Goal: Find specific page/section: Find specific page/section

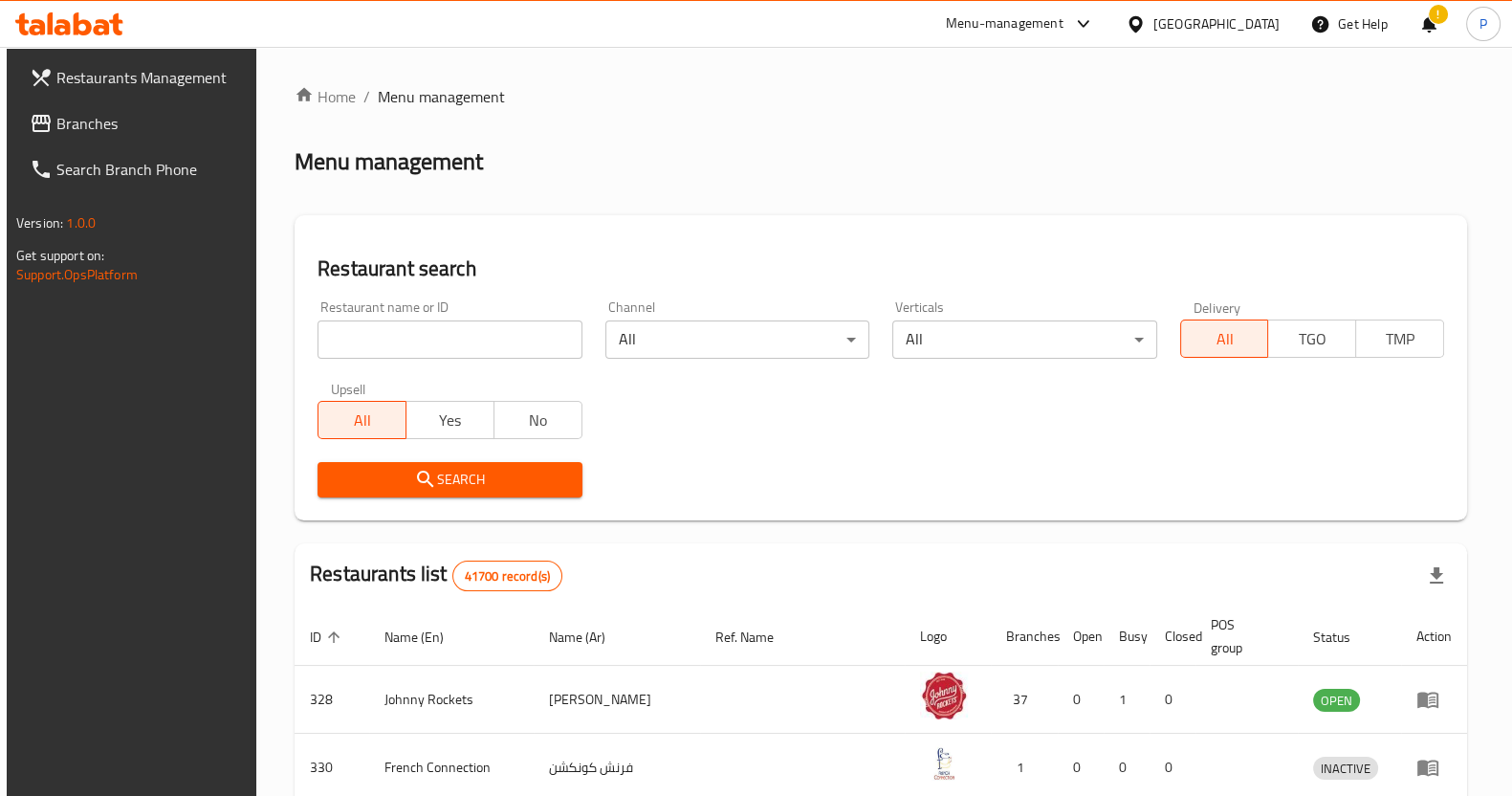
drag, startPoint x: 0, startPoint y: 0, endPoint x: 431, endPoint y: 332, distance: 544.0
click at [431, 332] on input "search" at bounding box center [449, 340] width 264 height 39
click button "Search" at bounding box center [449, 480] width 264 height 36
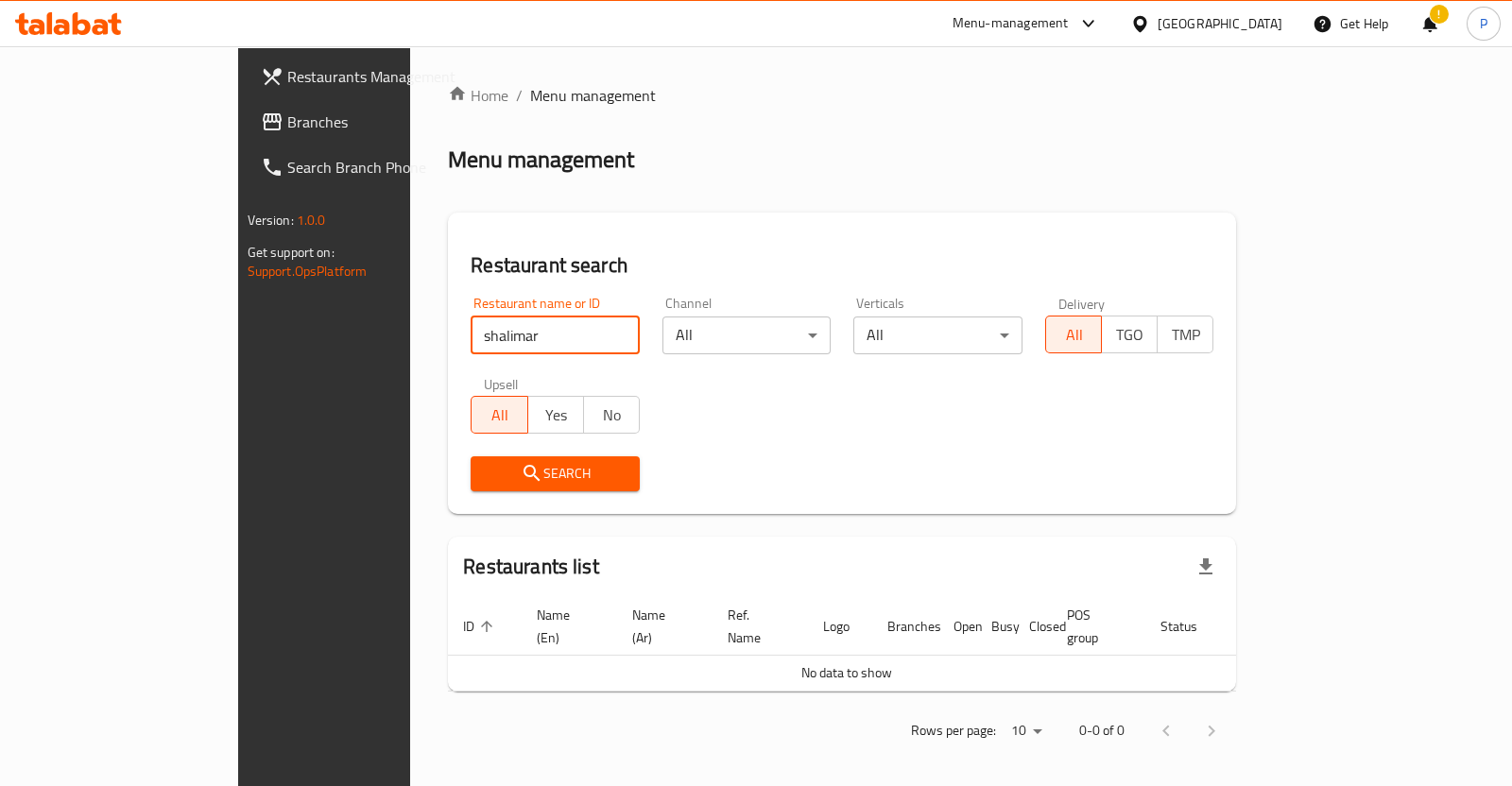
type input "shalimar"
click button "Search" at bounding box center [554, 474] width 169 height 35
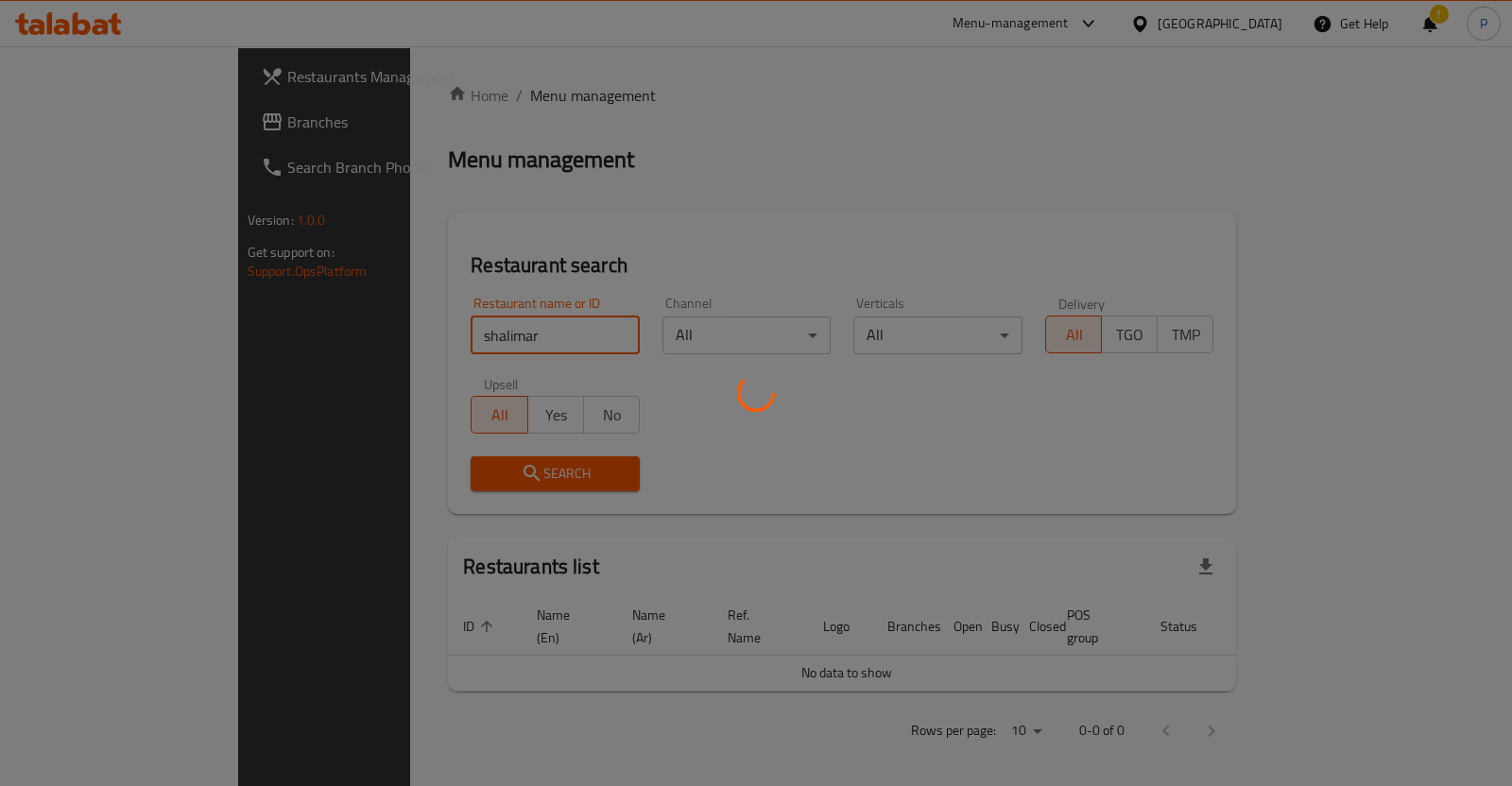
click at [812, 452] on div at bounding box center [756, 393] width 1512 height 786
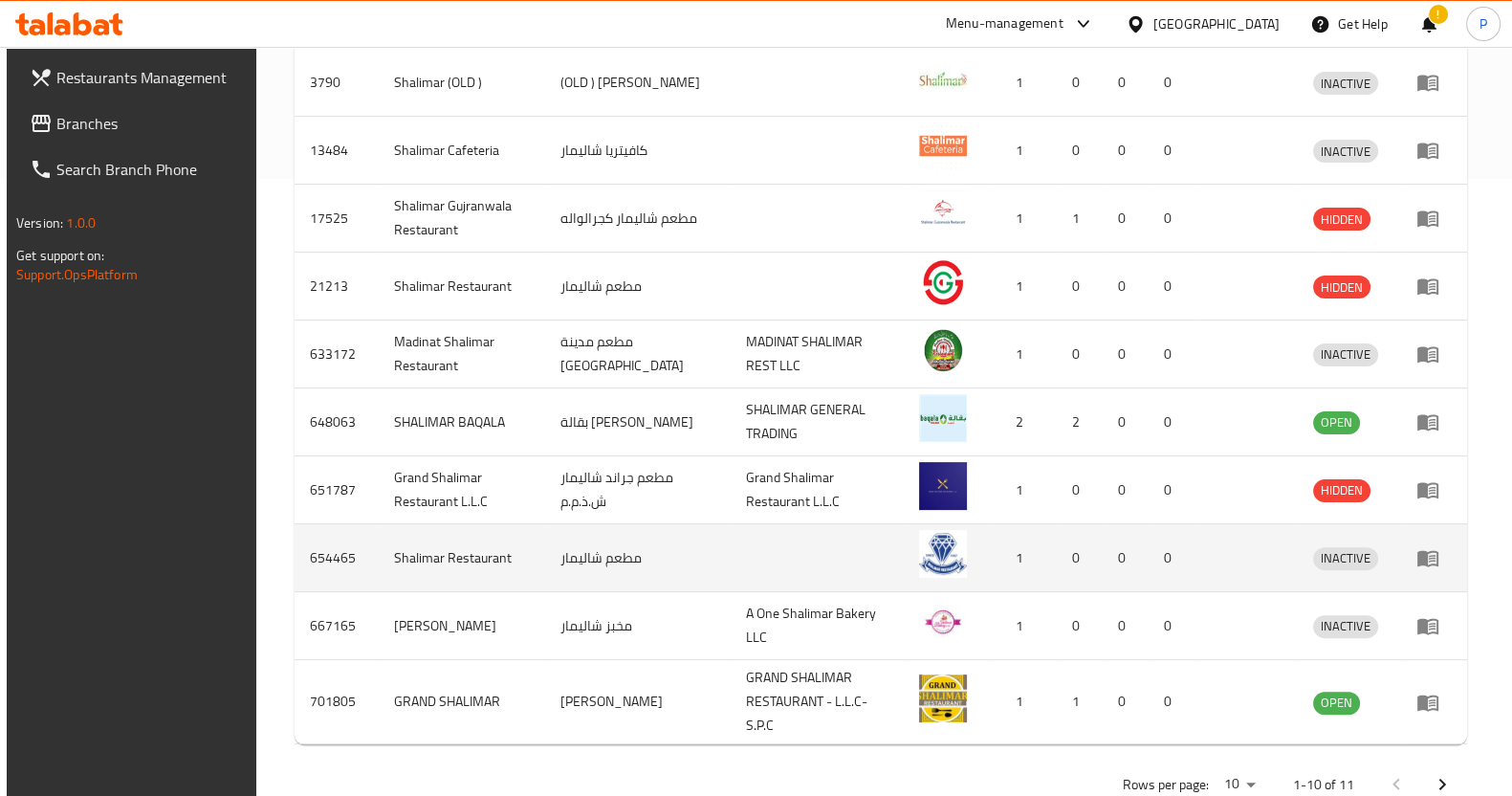
scroll to position [654, 0]
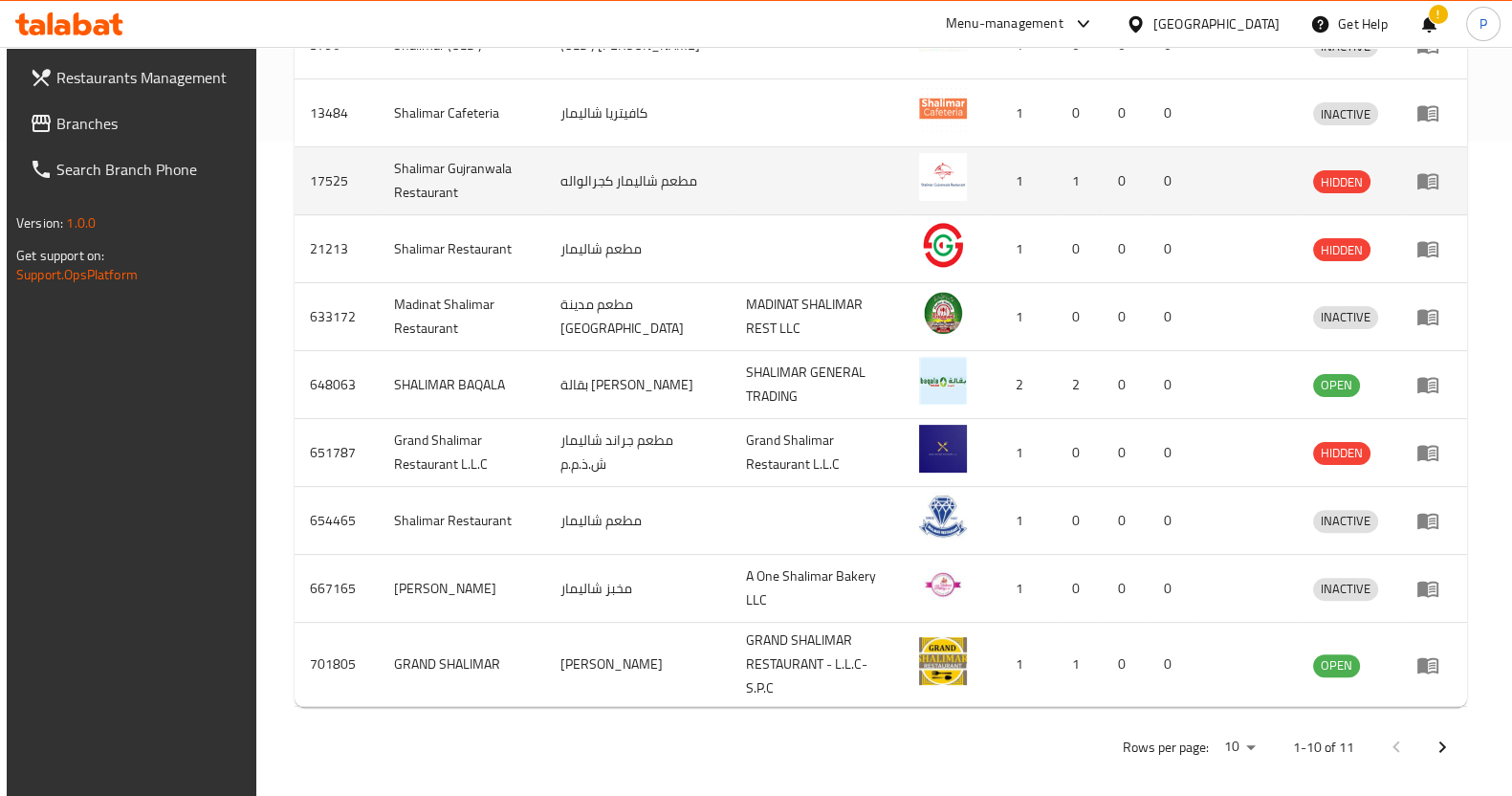
click at [640, 180] on td "مطعم شاليمار كجرالواله" at bounding box center [638, 181] width 186 height 68
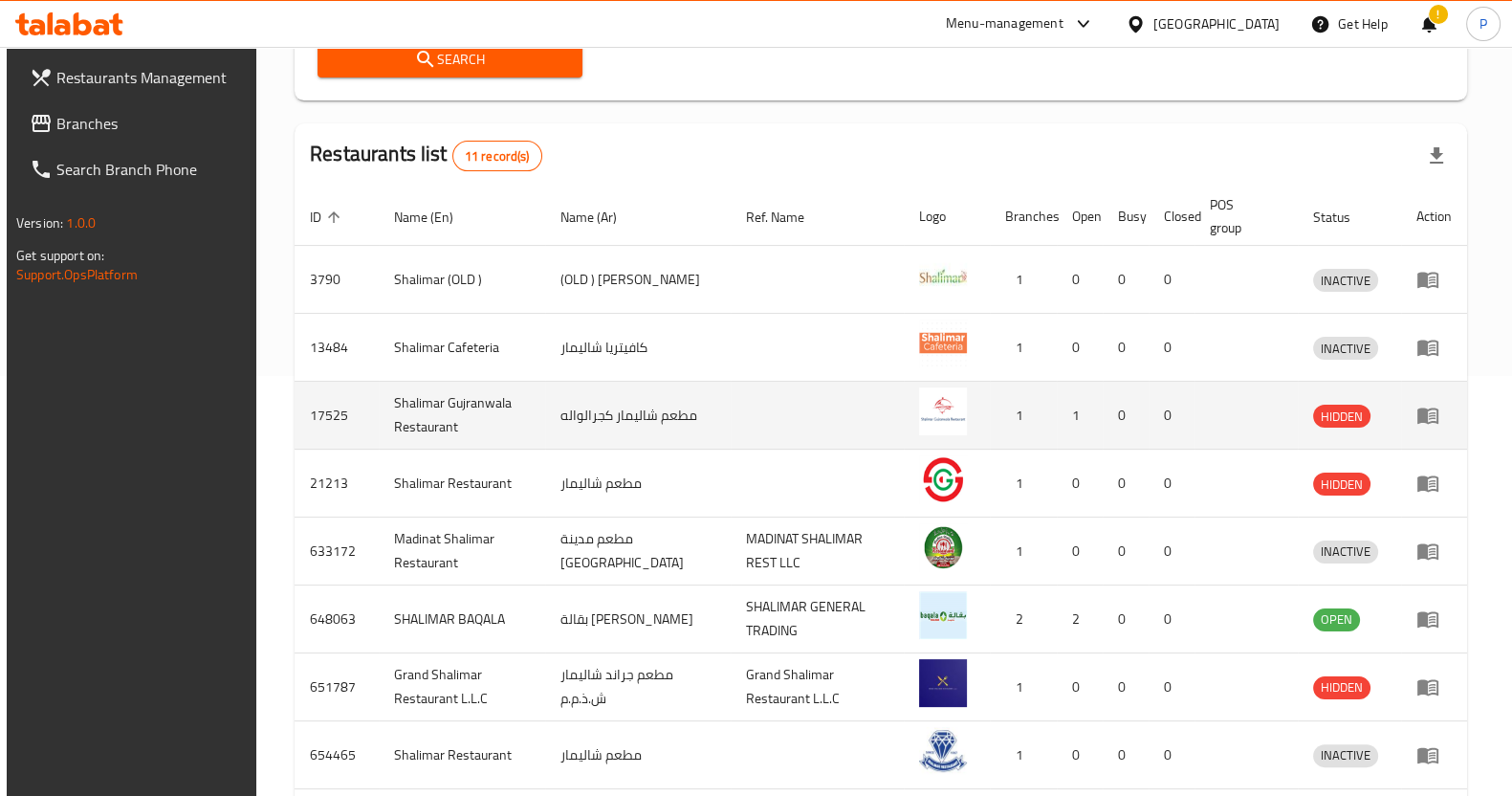
scroll to position [416, 0]
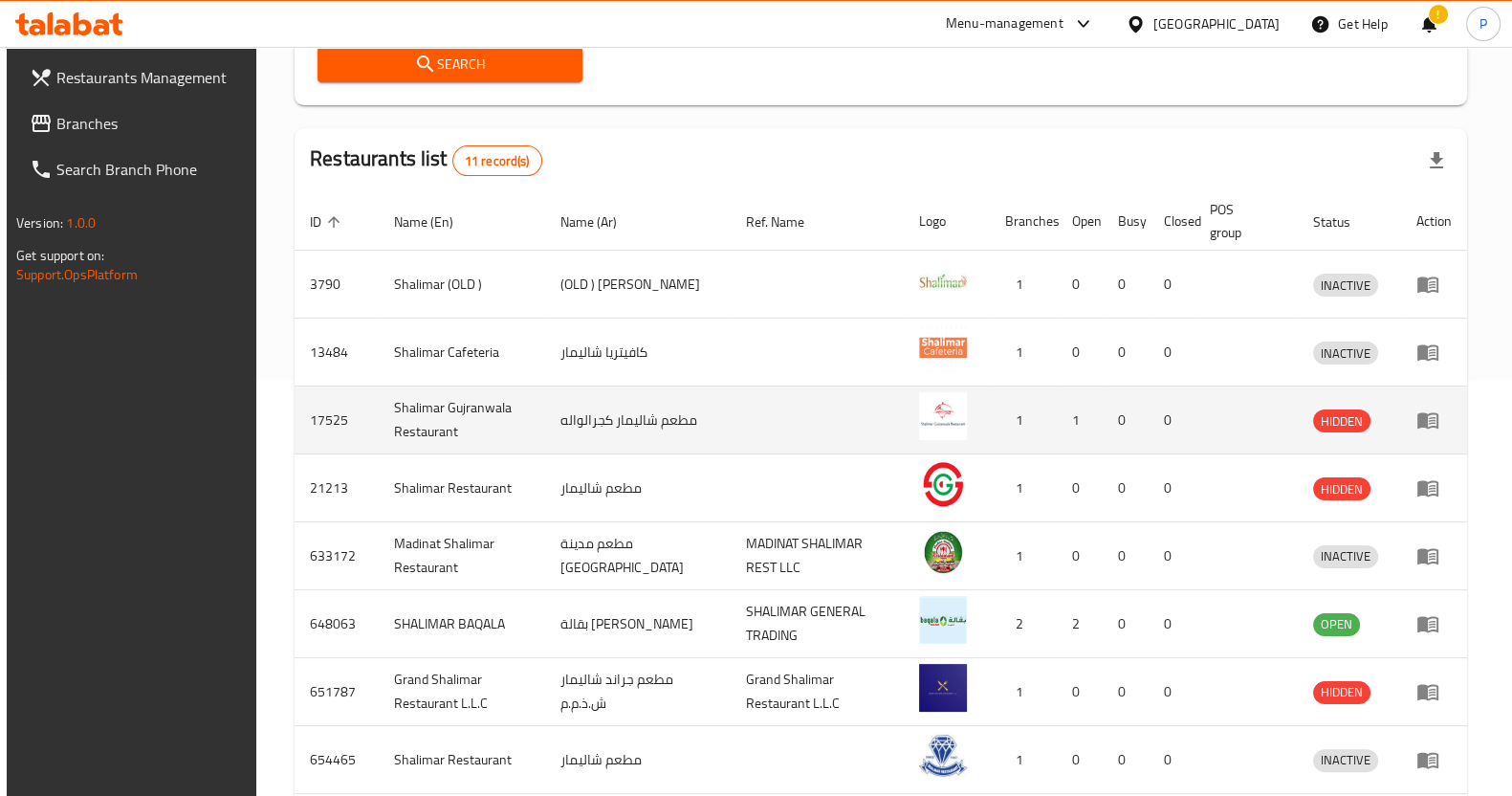
click at [1438, 415] on icon "enhanced table" at bounding box center [1428, 422] width 21 height 16
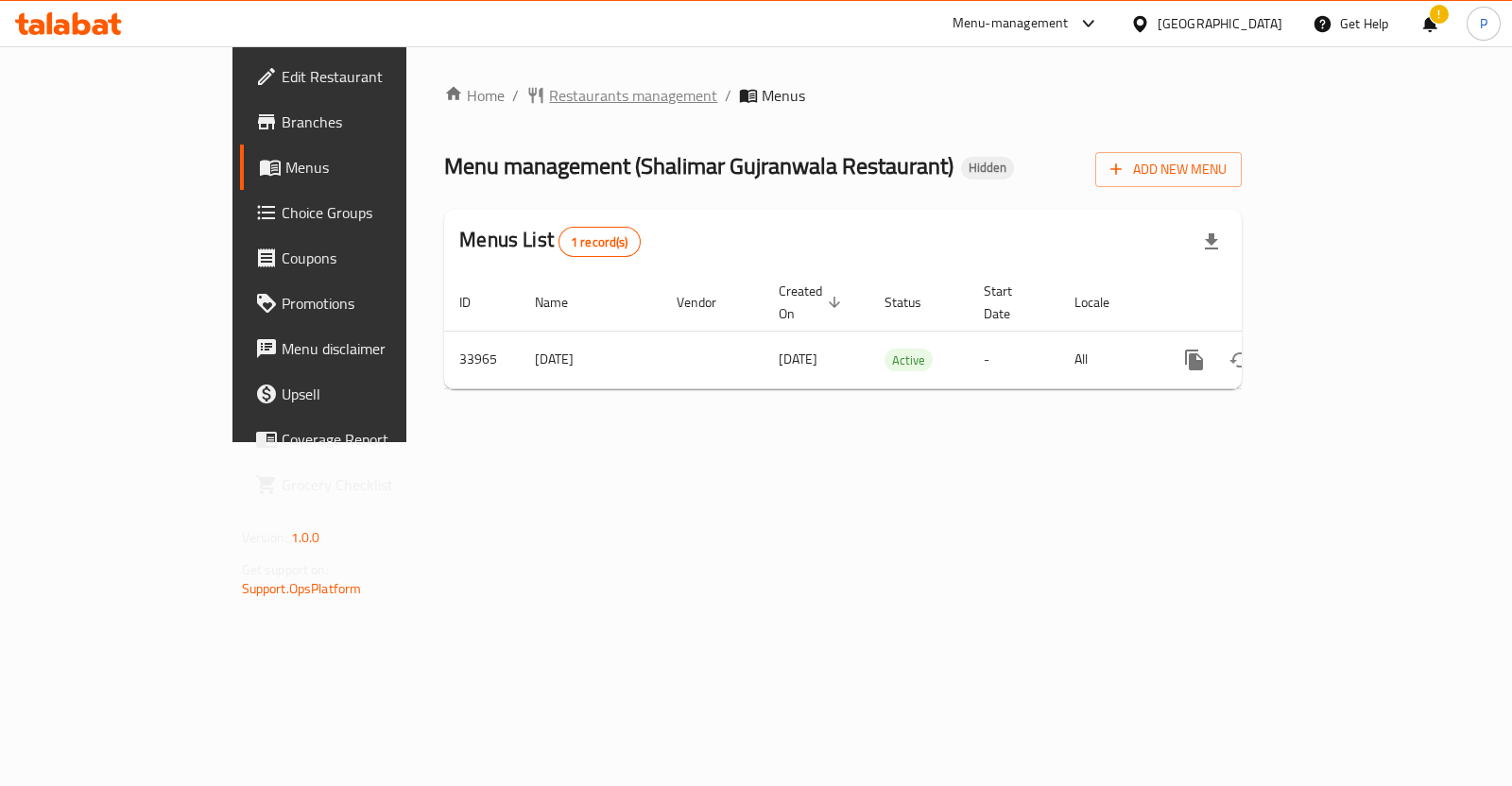
click at [549, 95] on span "Restaurants management" at bounding box center [633, 95] width 168 height 22
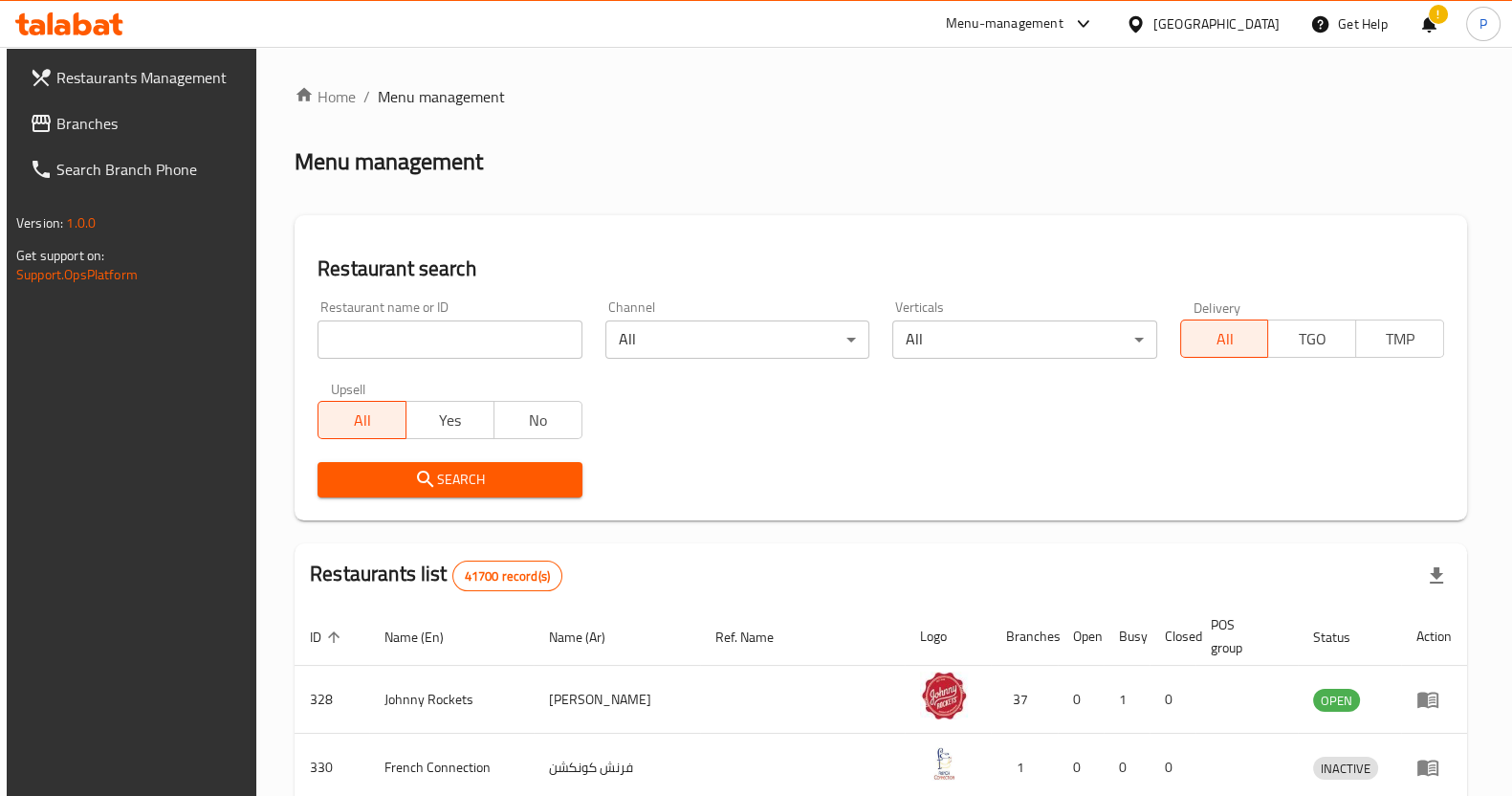
click at [483, 349] on input "search" at bounding box center [449, 340] width 264 height 39
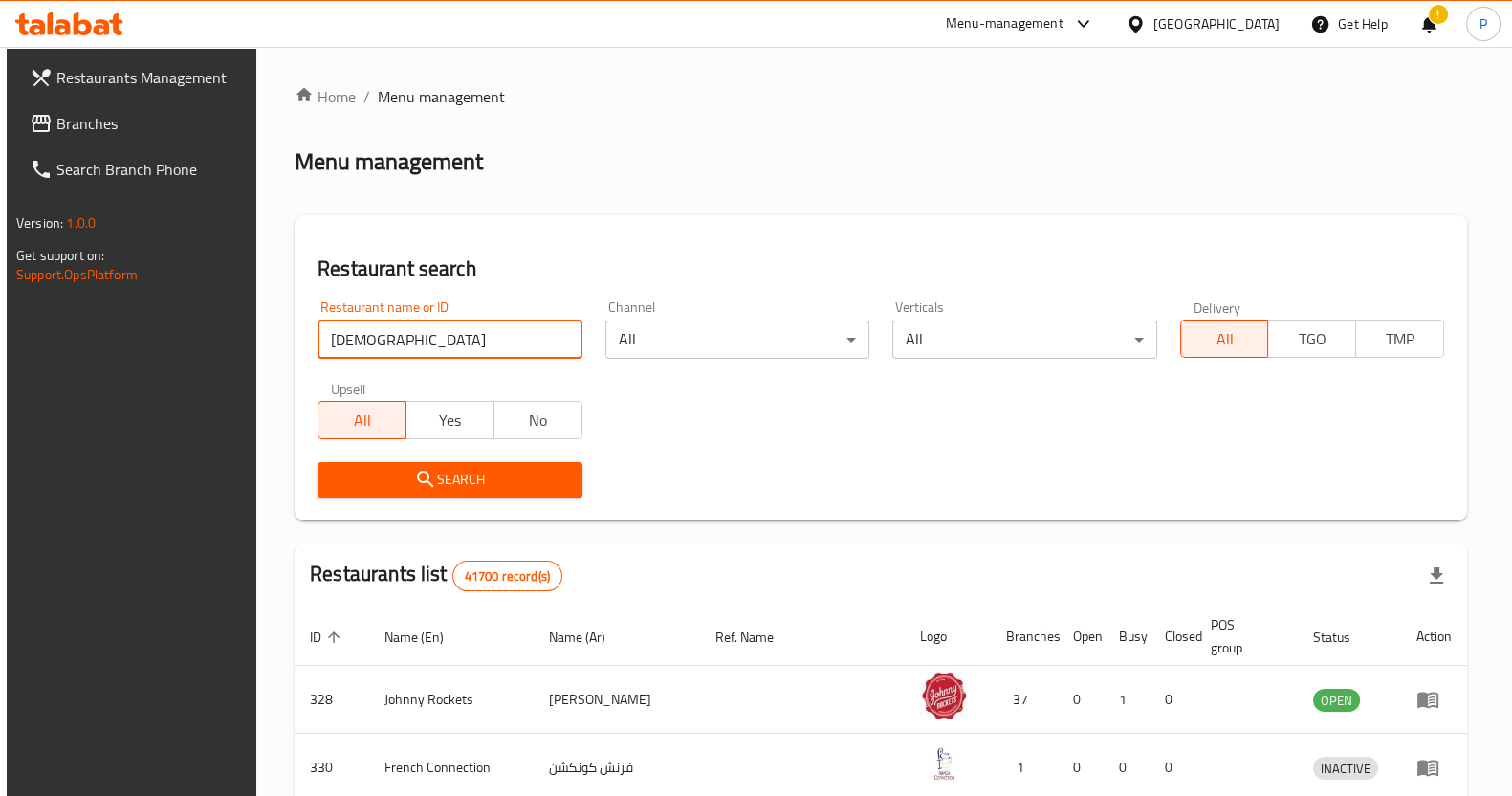
type input "[PERSON_NAME]"
click button "Search" at bounding box center [449, 480] width 264 height 36
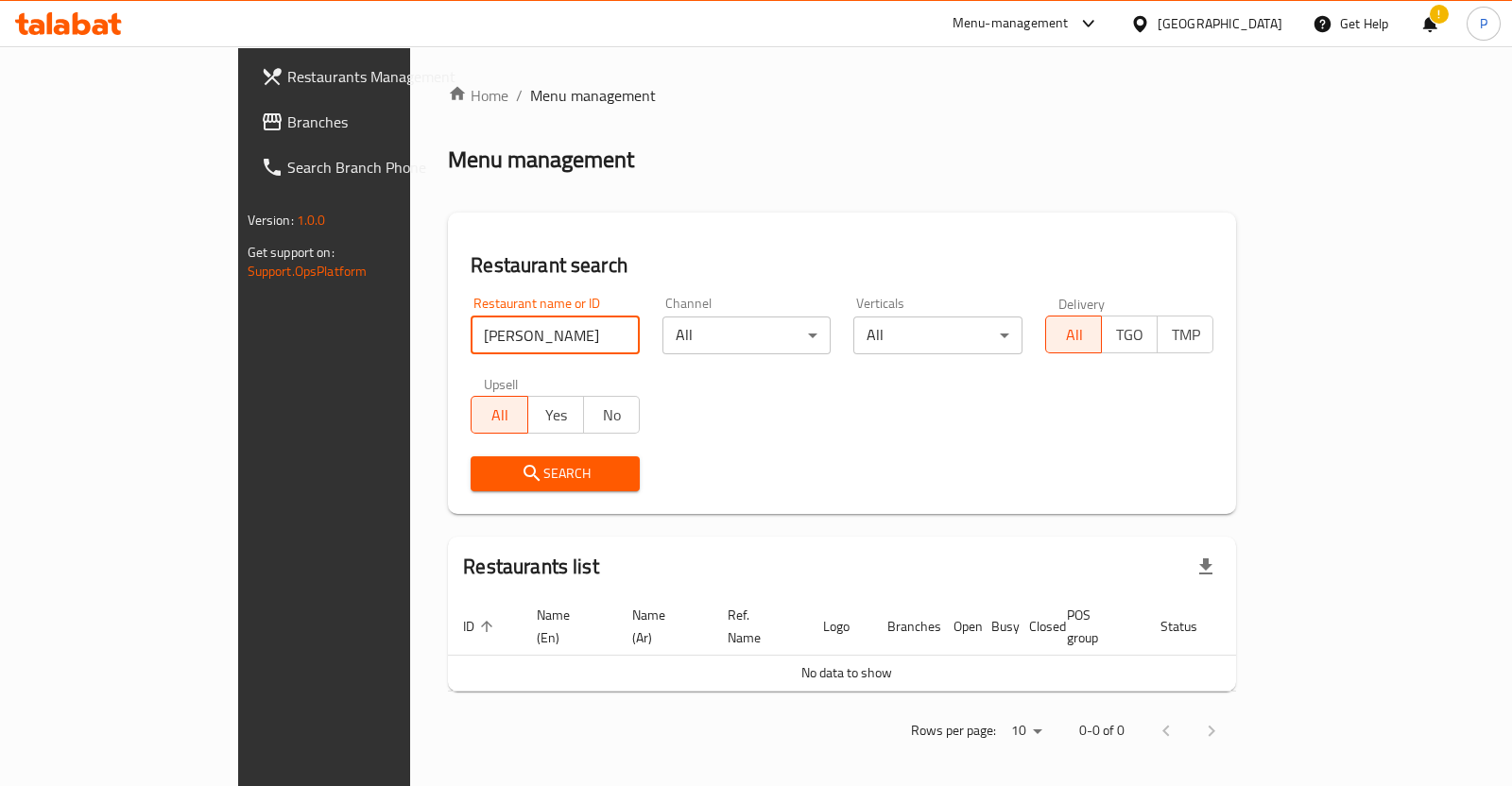
click at [497, 328] on input "[PERSON_NAME]" at bounding box center [554, 335] width 169 height 38
click at [567, 332] on input "[PERSON_NAME]" at bounding box center [554, 335] width 169 height 38
click at [556, 337] on input "[PERSON_NAME]" at bounding box center [554, 335] width 169 height 38
click at [470, 329] on input "search" at bounding box center [554, 335] width 169 height 38
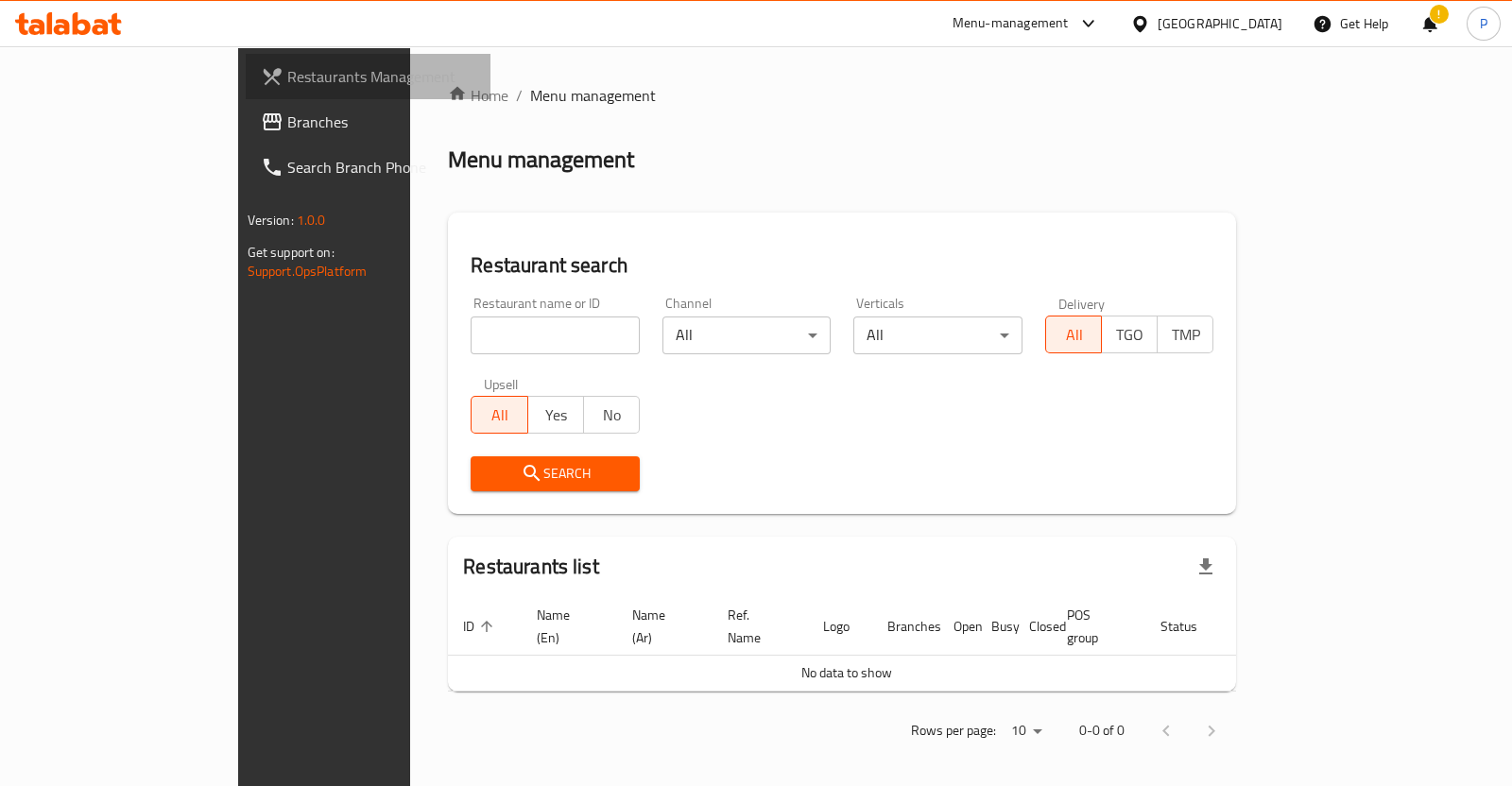
click at [287, 69] on span "Restaurants Management" at bounding box center [381, 76] width 188 height 22
